Goal: Information Seeking & Learning: Learn about a topic

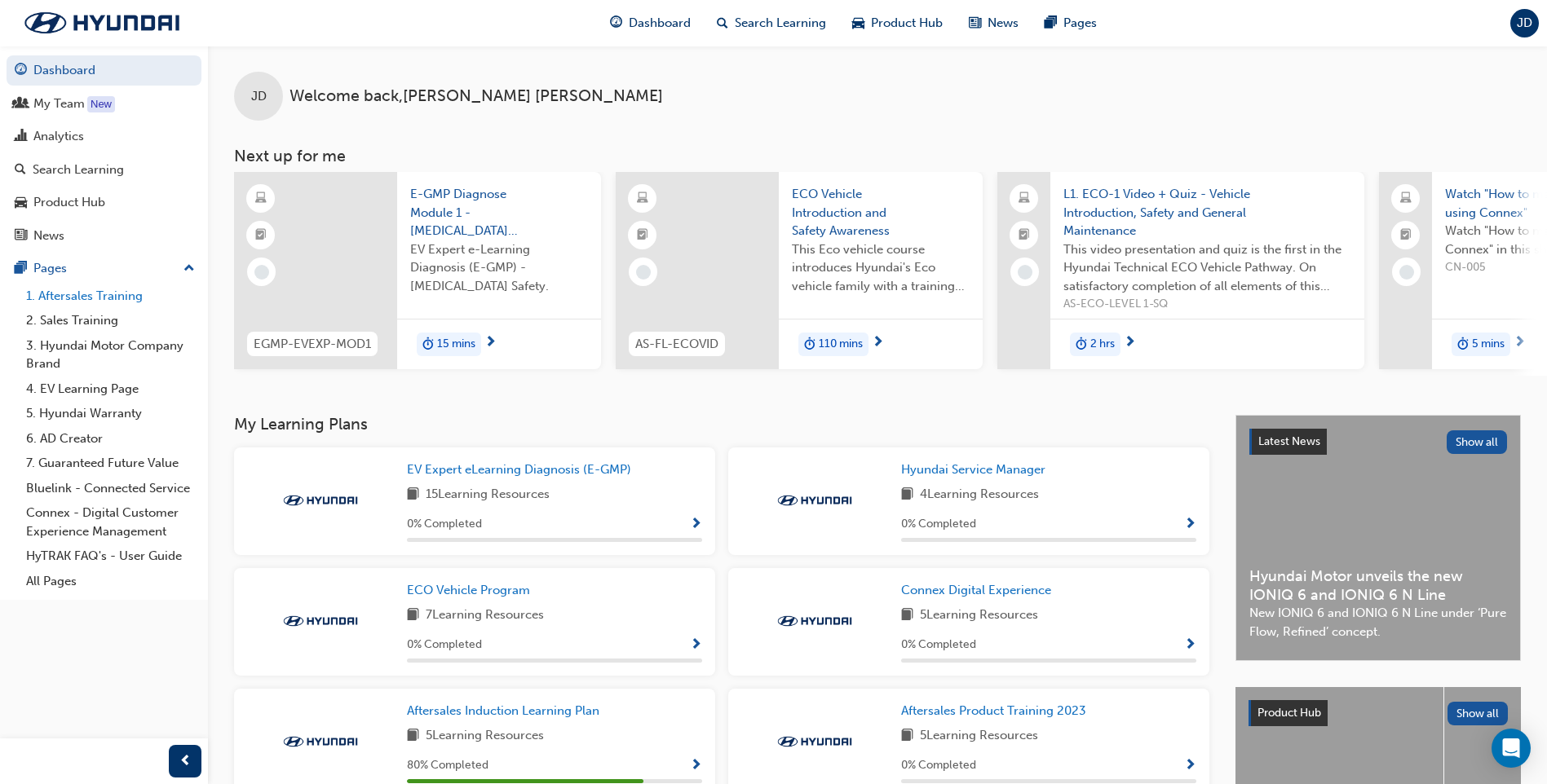
click at [54, 290] on link "1. Aftersales Training" at bounding box center [110, 296] width 181 height 26
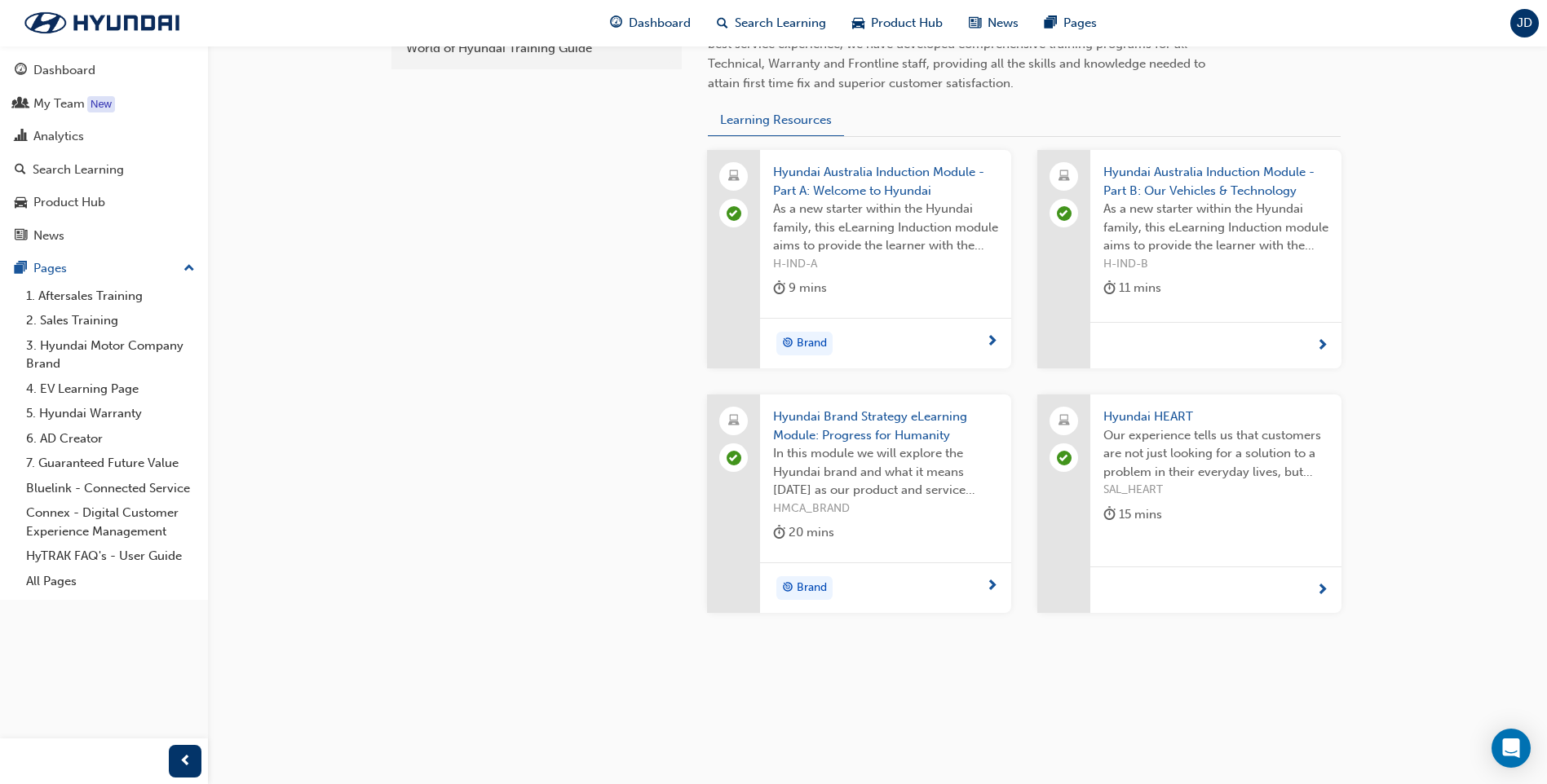
scroll to position [90, 0]
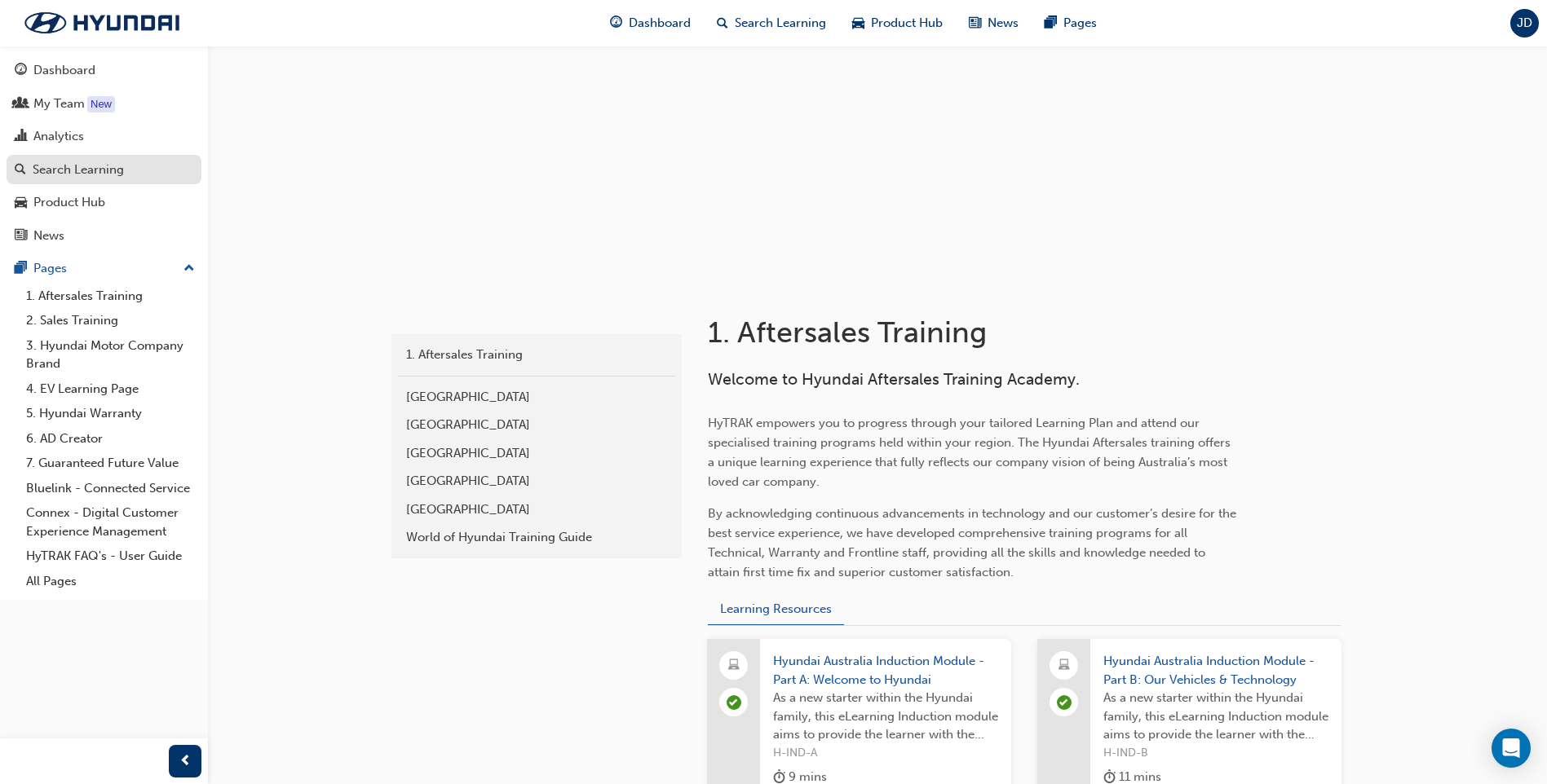
click at [67, 177] on div "Search Learning" at bounding box center [78, 169] width 92 height 18
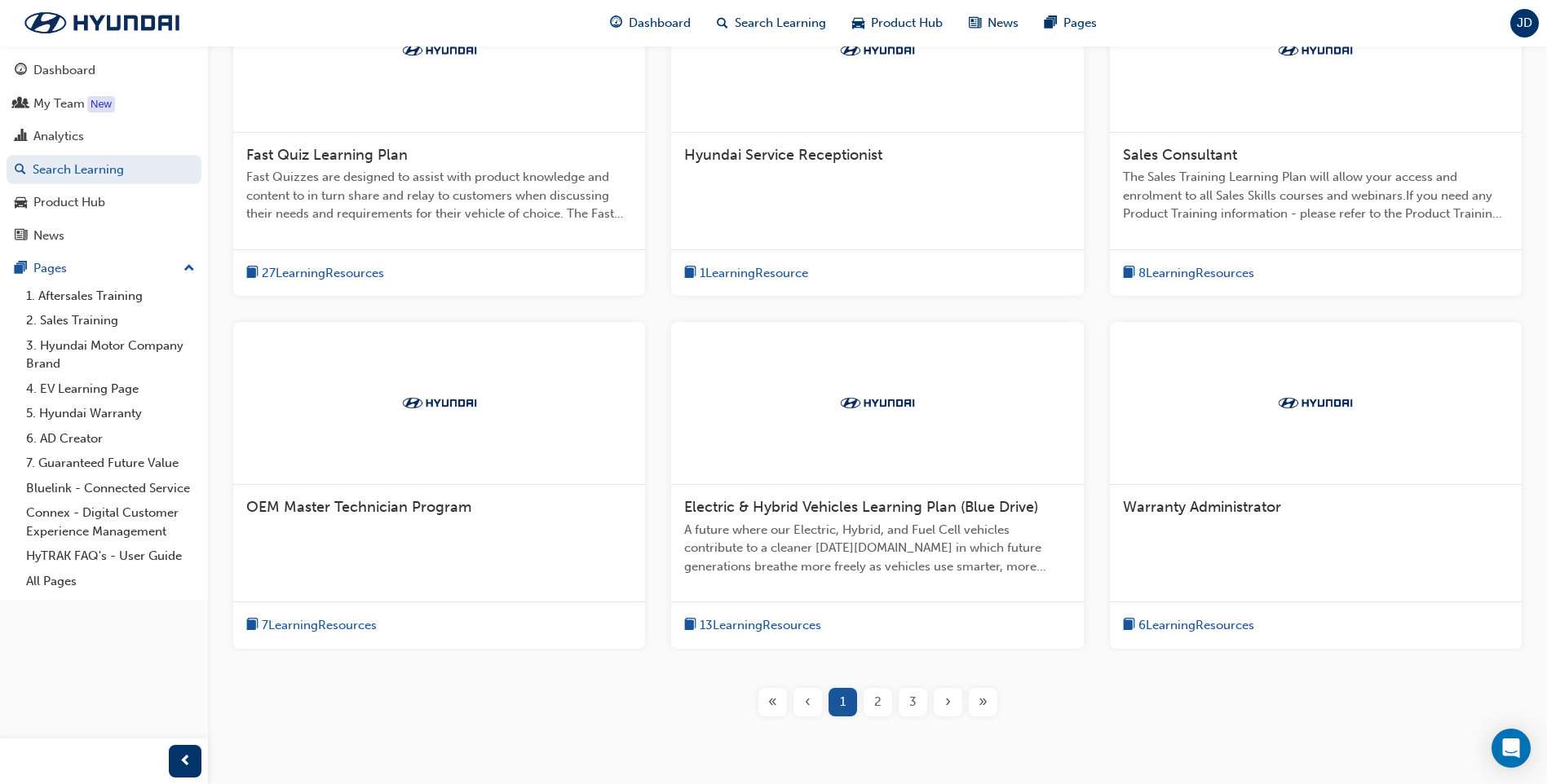
scroll to position [472, 0]
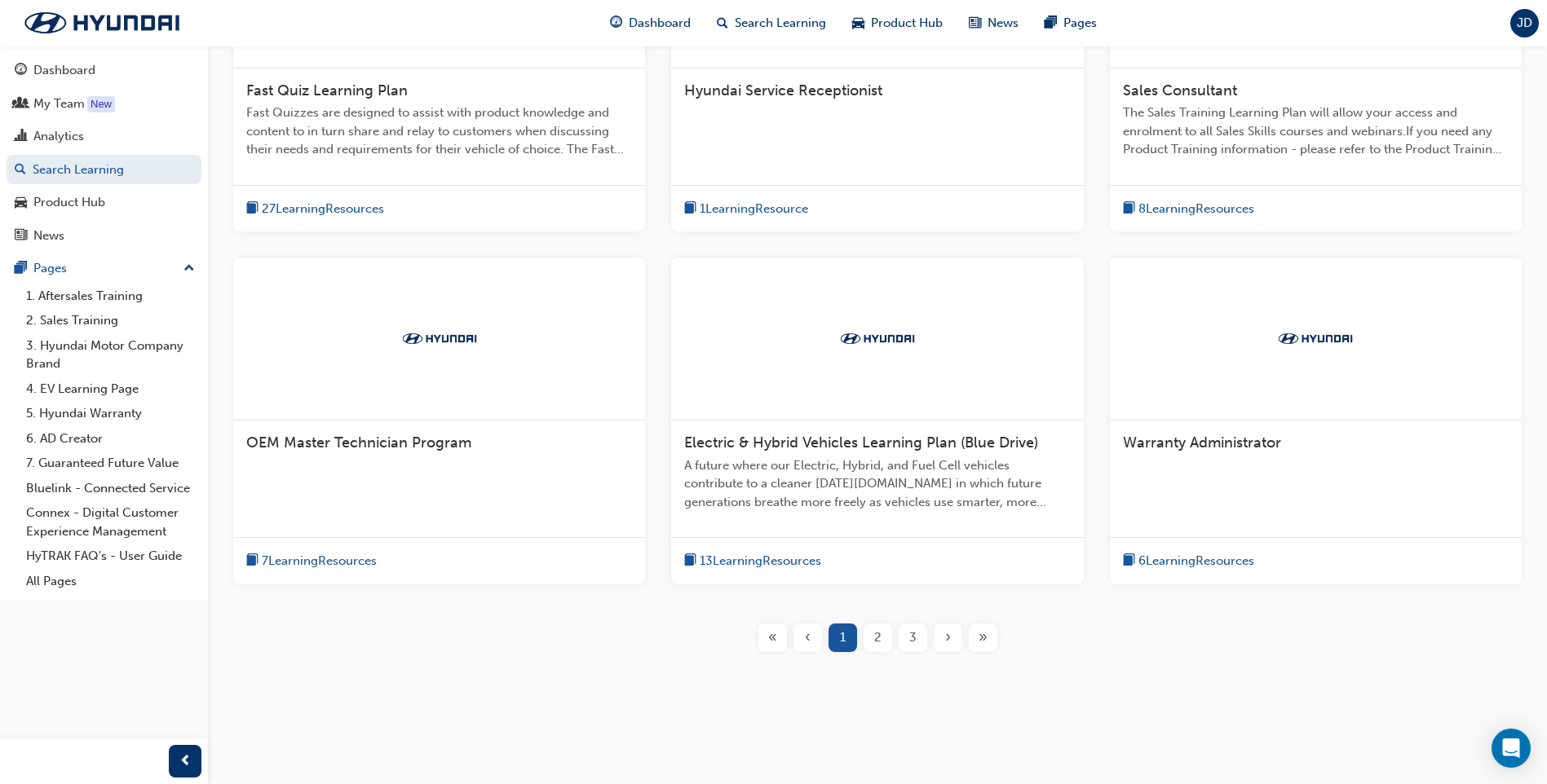
click at [882, 630] on div "2" at bounding box center [877, 638] width 28 height 28
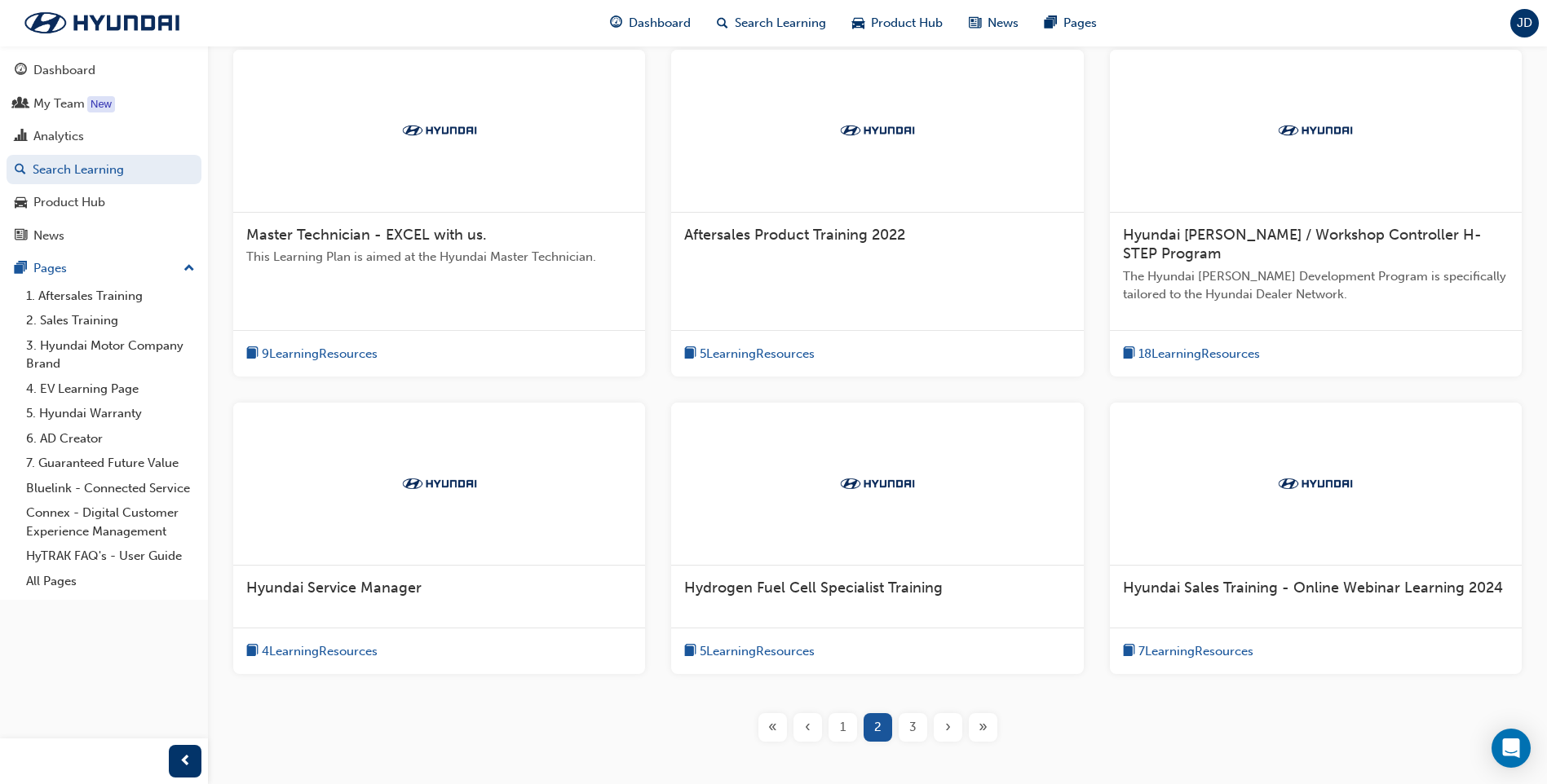
scroll to position [418, 0]
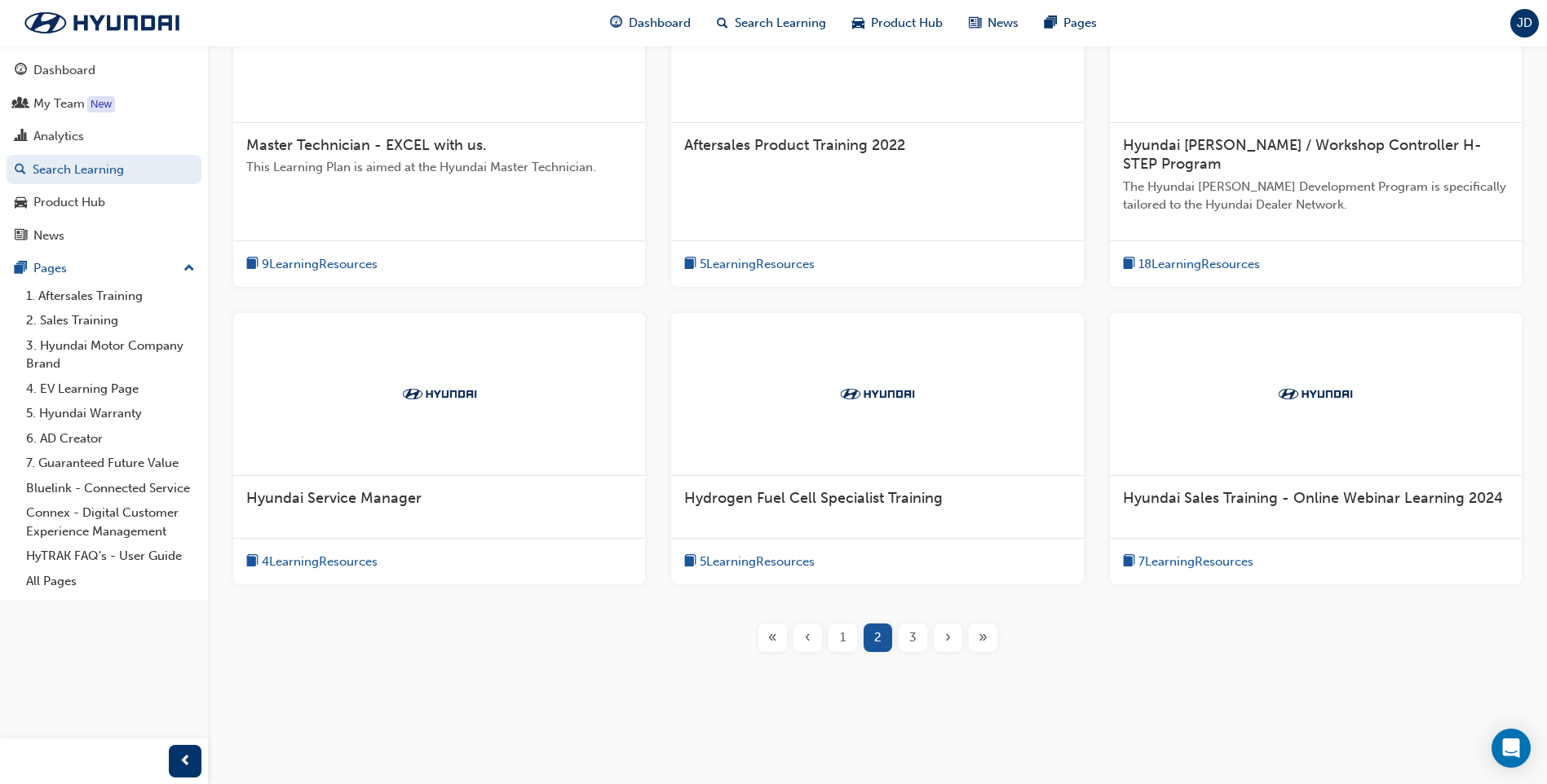
click at [909, 638] on span "3" at bounding box center [913, 638] width 7 height 18
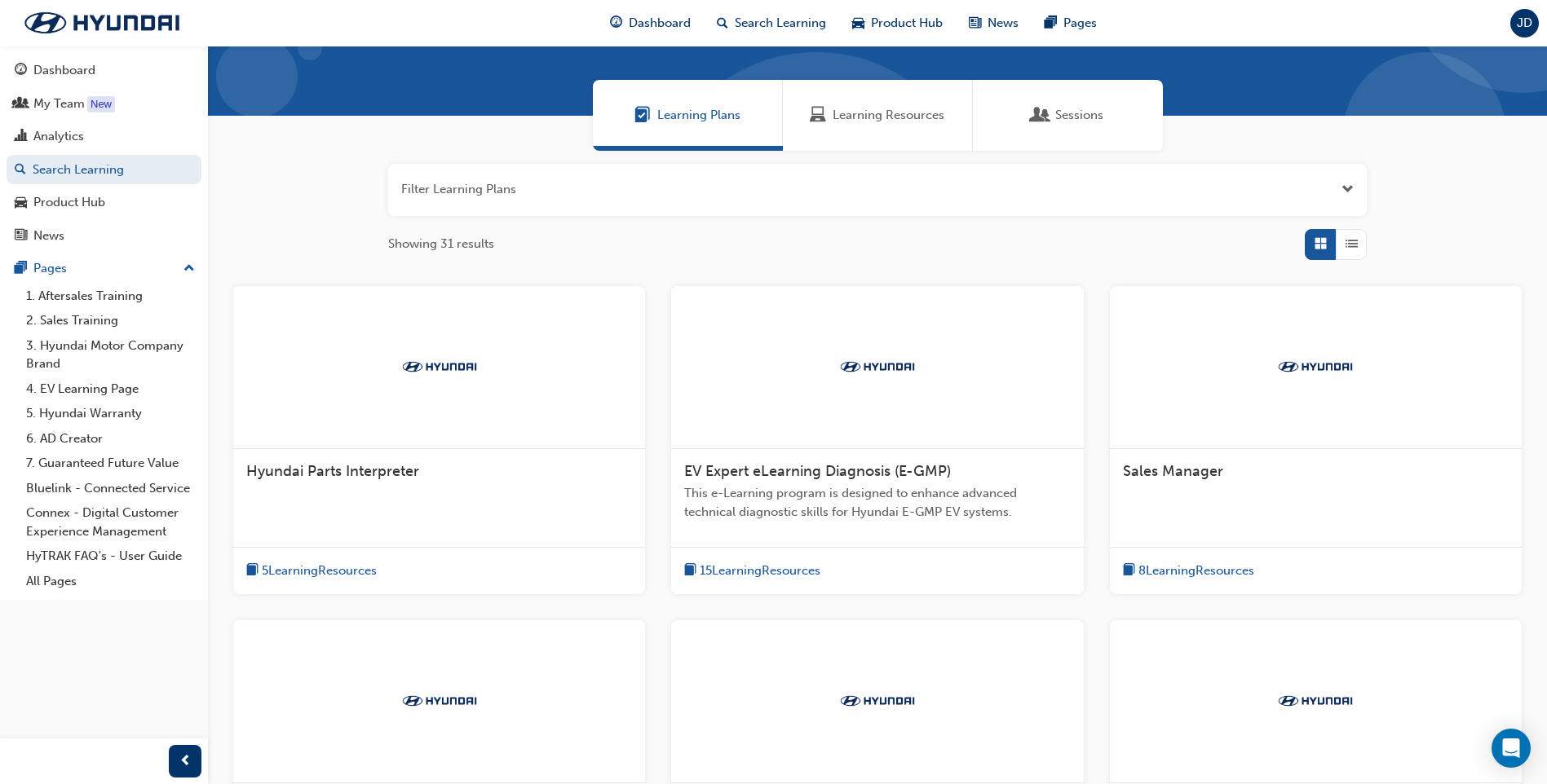
scroll to position [454, 0]
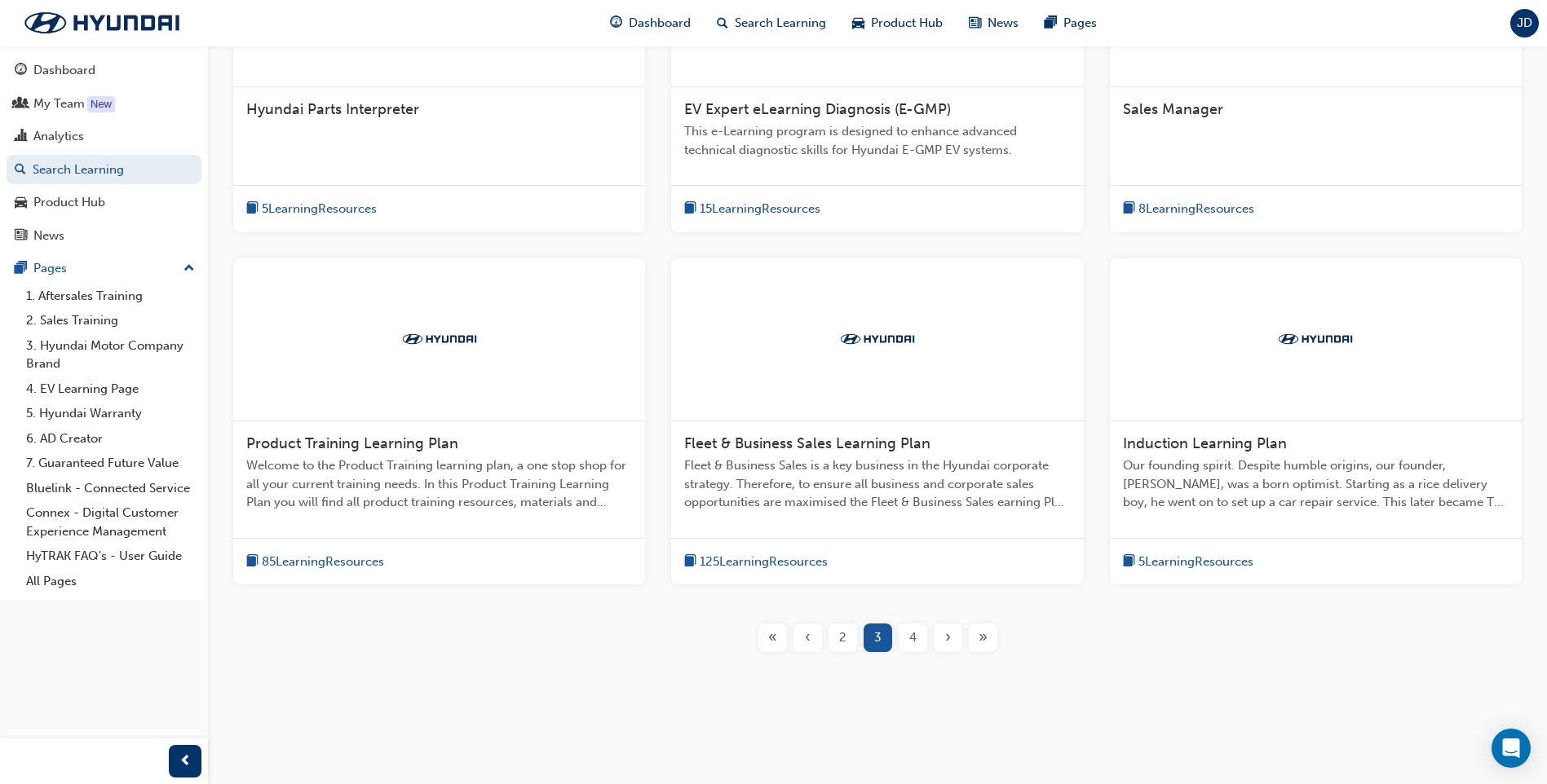
click at [1207, 563] on span "5 Learning Resources" at bounding box center [1195, 562] width 115 height 18
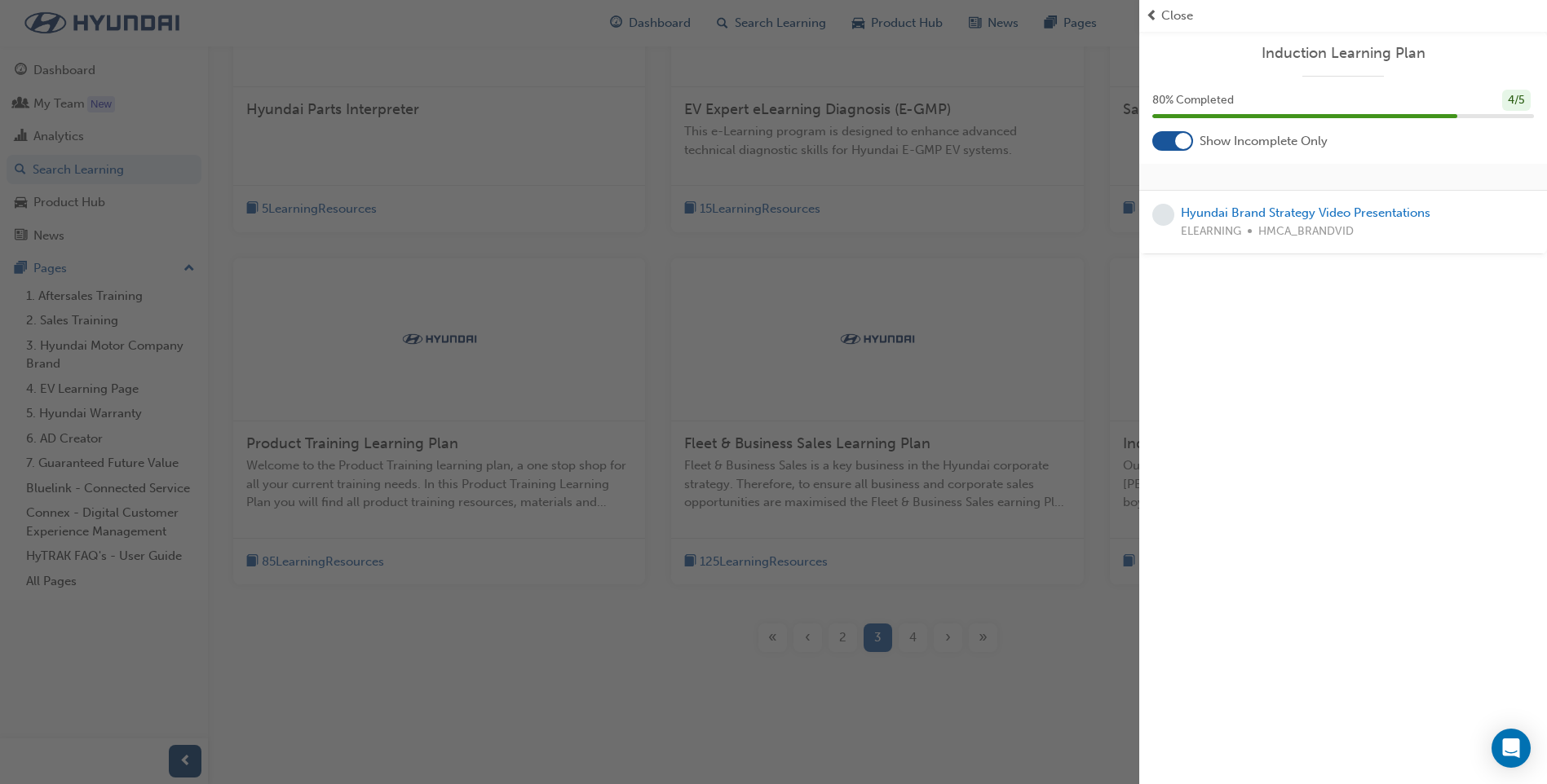
click at [1155, 17] on span "prev-icon" at bounding box center [1151, 15] width 12 height 18
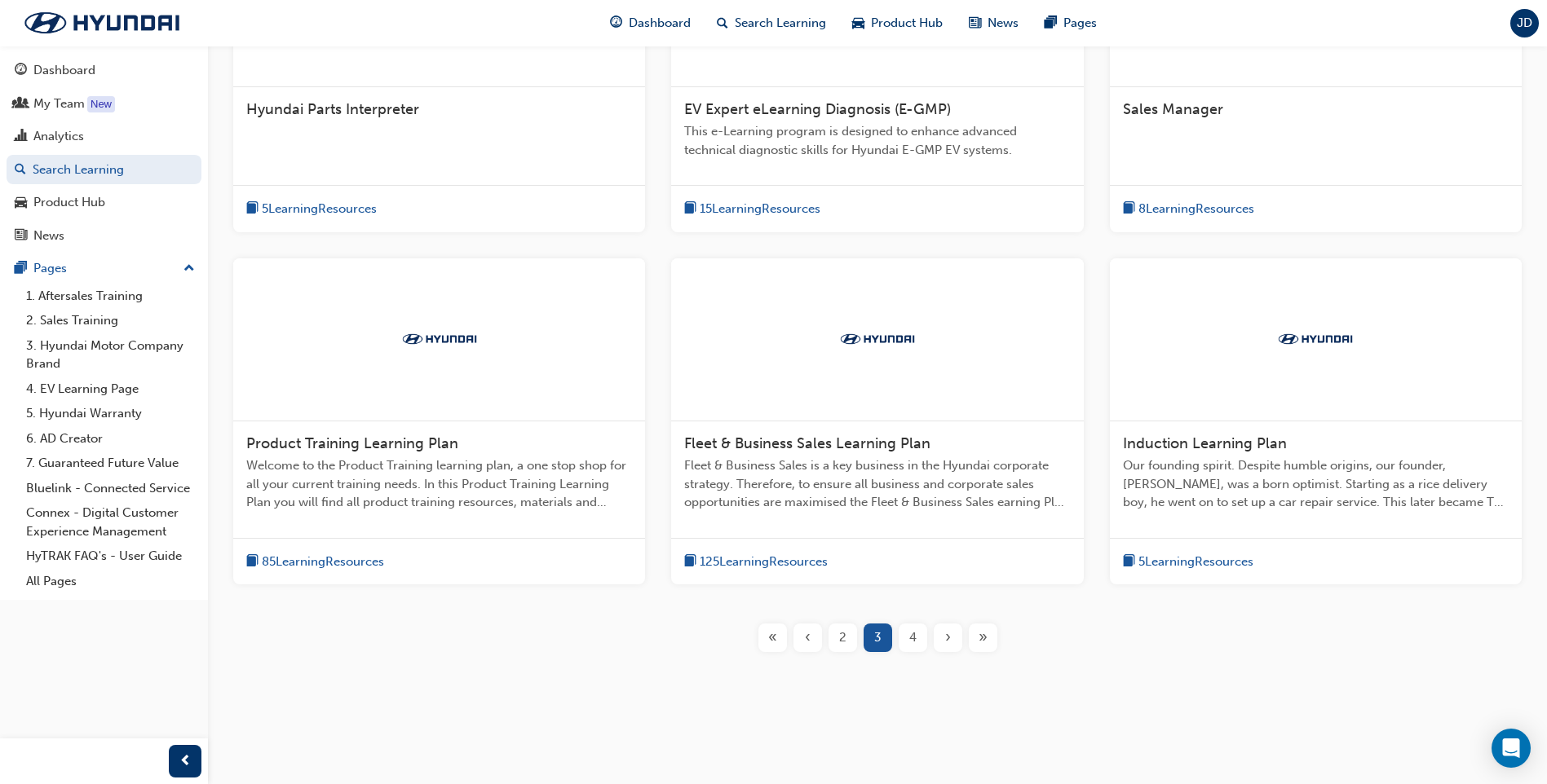
click at [912, 652] on div "4" at bounding box center [913, 638] width 28 height 28
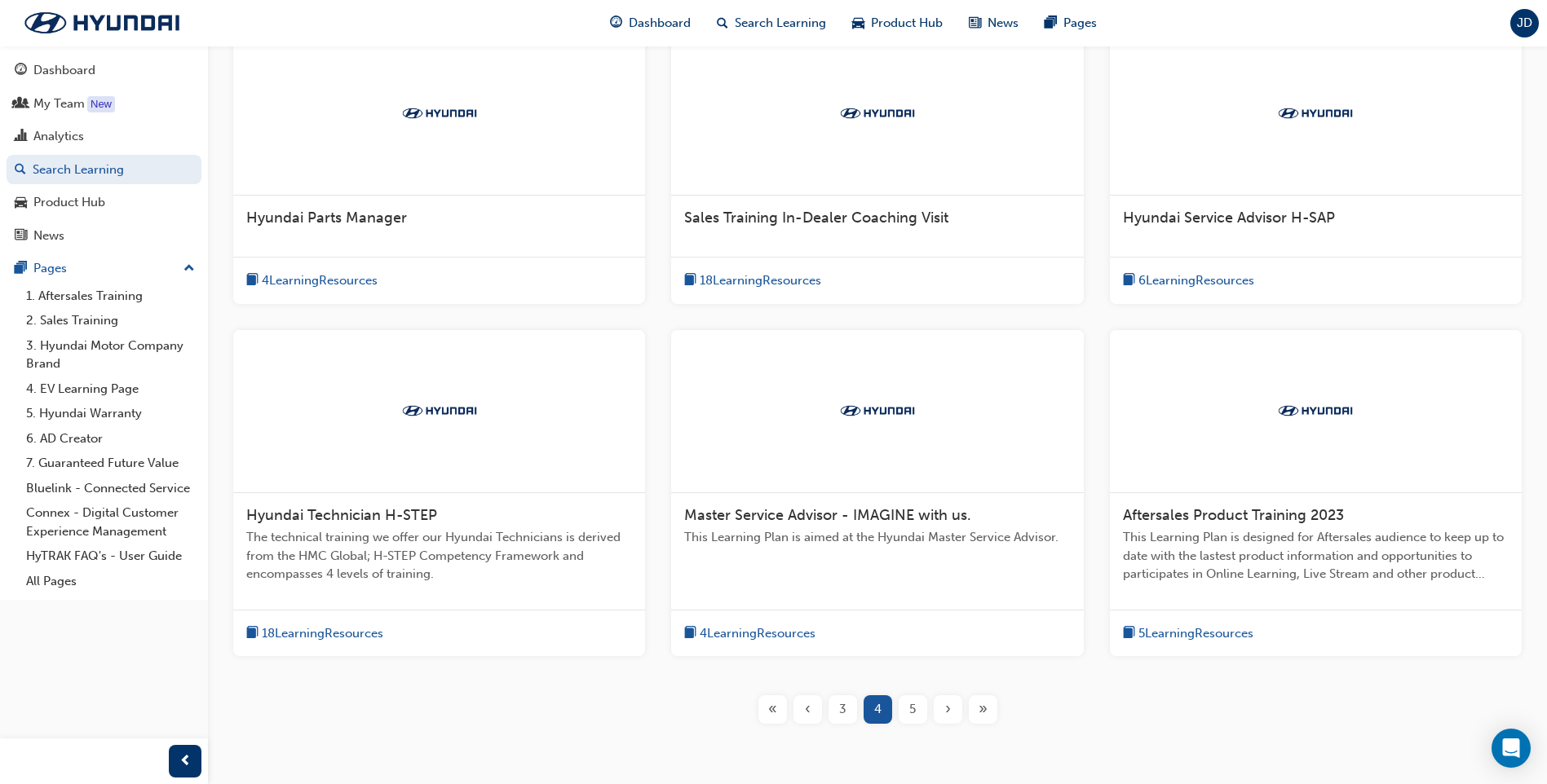
scroll to position [417, 0]
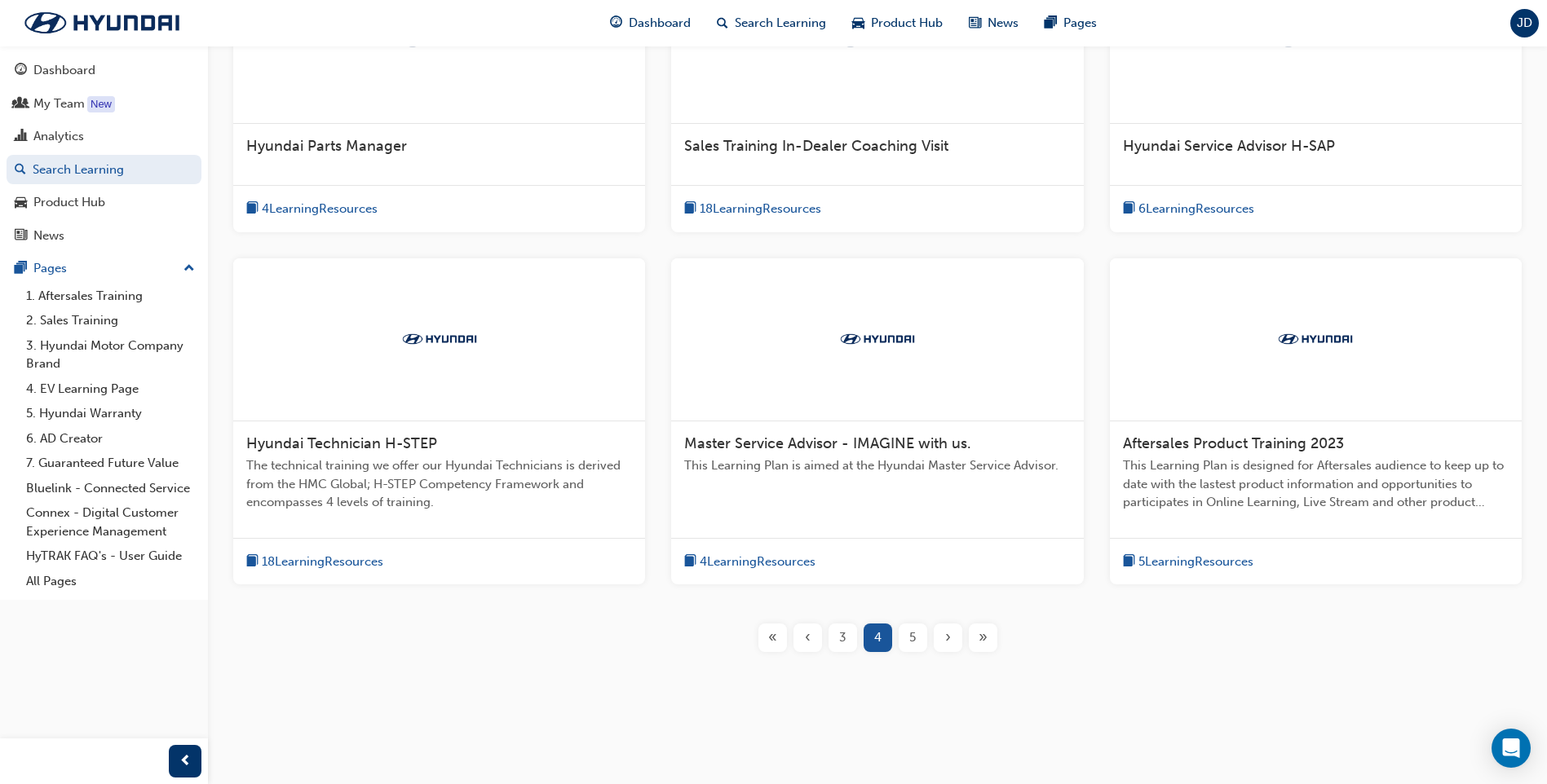
click at [899, 643] on div "5" at bounding box center [913, 638] width 28 height 28
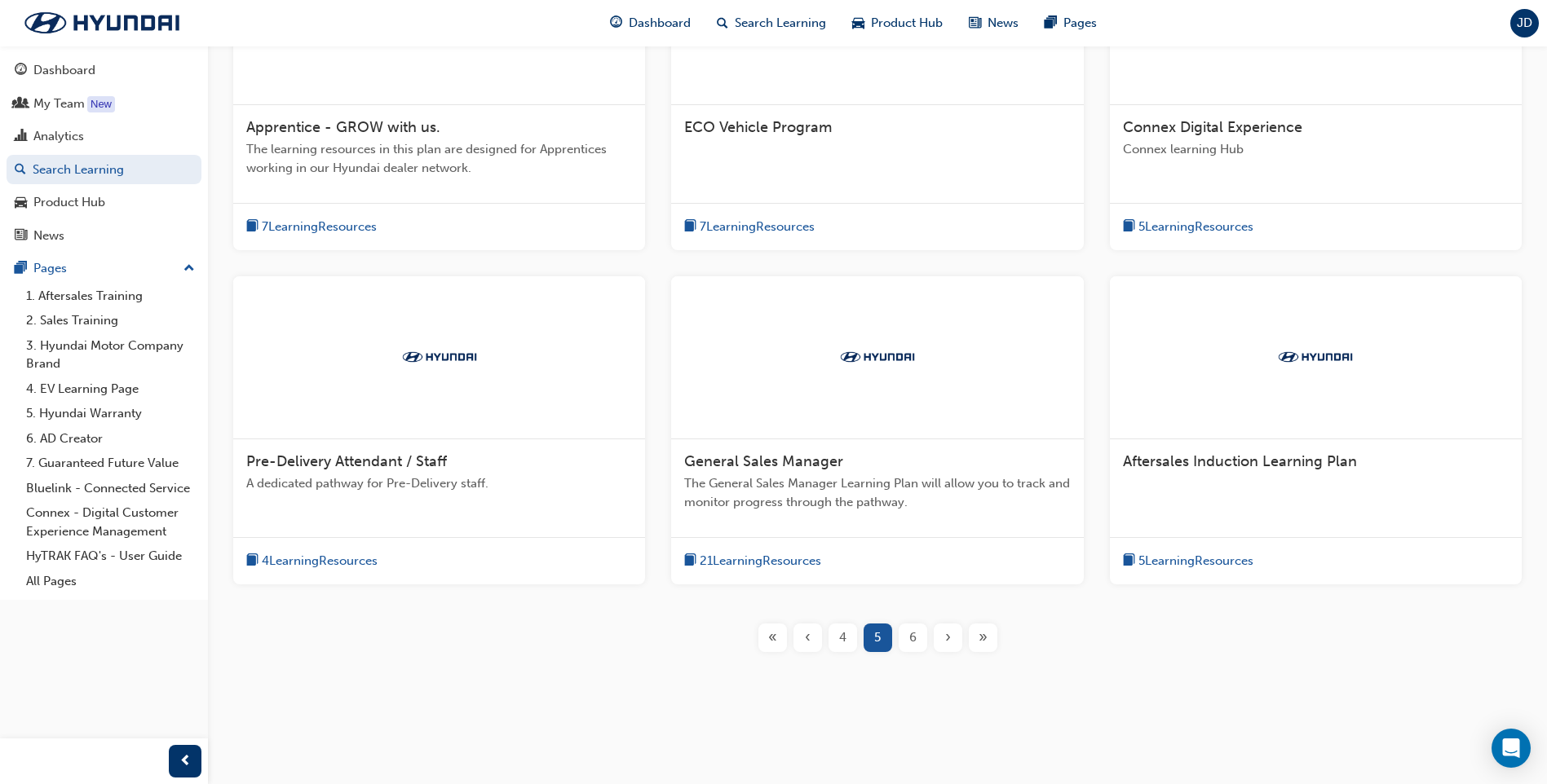
click at [911, 640] on span "6" at bounding box center [913, 638] width 7 height 18
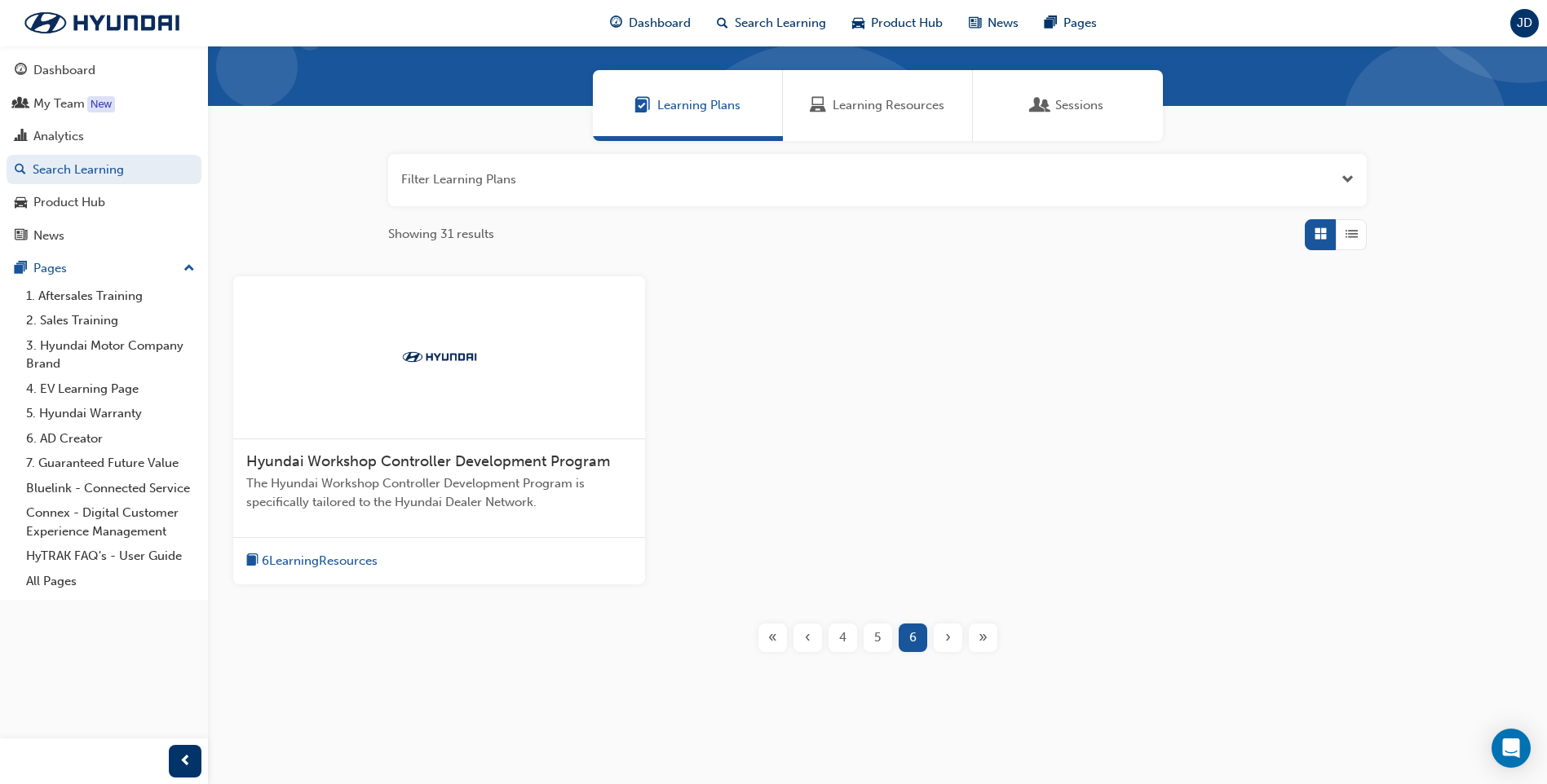
scroll to position [101, 0]
